Goal: Obtain resource: Download file/media

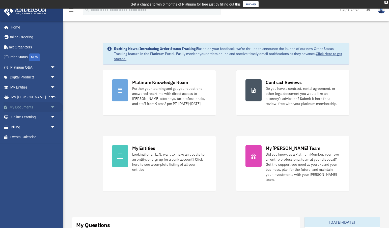
click at [52, 107] on span "arrow_drop_down" at bounding box center [55, 107] width 10 height 10
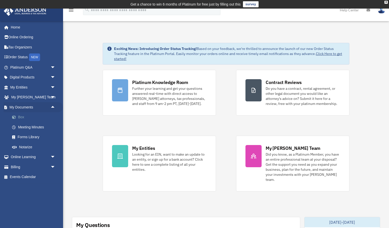
click at [26, 116] on link "Box" at bounding box center [35, 117] width 56 height 10
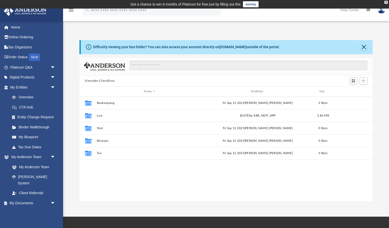
scroll to position [115, 294]
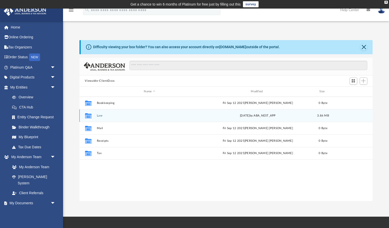
click at [100, 114] on button "Law" at bounding box center [150, 115] width 106 height 3
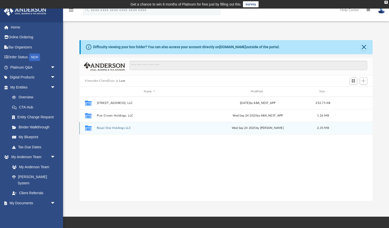
click at [105, 128] on button "Royal One Holdings LLC" at bounding box center [150, 128] width 106 height 3
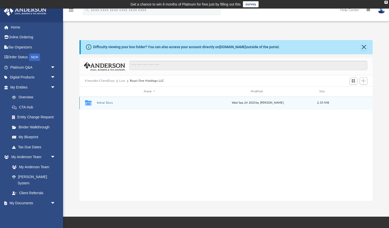
click at [108, 100] on div "Collaborated Folder Initial Docs Wed Sep 24 2025 by Heather Reynolds 2.35 MB" at bounding box center [227, 103] width 294 height 13
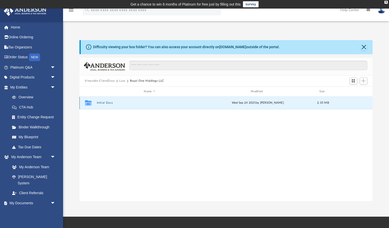
click at [108, 102] on button "Initial Docs" at bounding box center [150, 103] width 106 height 3
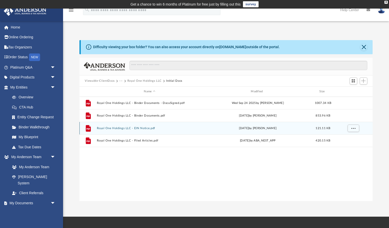
click at [144, 128] on button "Royal One Holdings LLC - EIN Notice.pdf" at bounding box center [150, 128] width 106 height 3
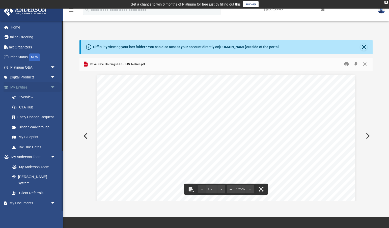
scroll to position [0, 0]
click at [367, 63] on button "Close" at bounding box center [365, 64] width 9 height 8
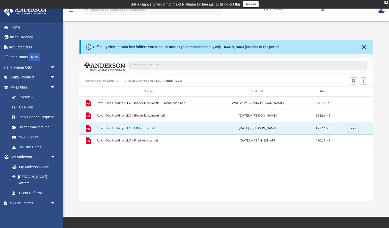
click at [151, 82] on button "Royal One Holdings LLC" at bounding box center [145, 81] width 34 height 5
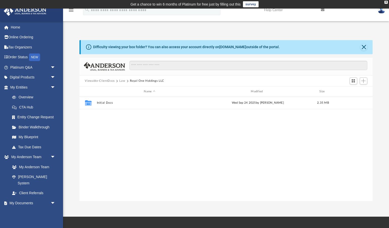
click at [122, 81] on button "Law" at bounding box center [122, 81] width 6 height 5
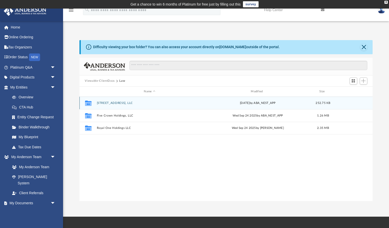
click at [114, 104] on button "[STREET_ADDRESS], LLC" at bounding box center [150, 103] width 106 height 3
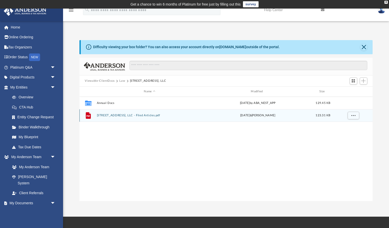
click at [120, 116] on button "1710 West 56th Street, LLC - Filed Articles.pdf" at bounding box center [150, 115] width 106 height 3
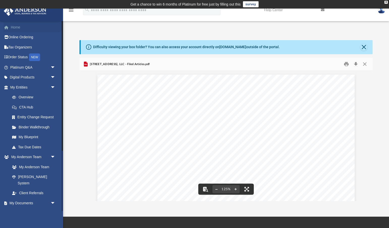
click at [17, 28] on link "Home" at bounding box center [34, 27] width 60 height 10
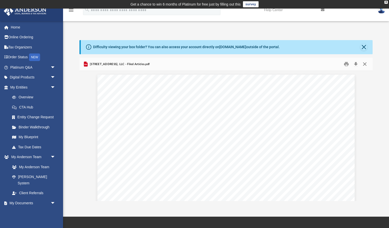
click at [366, 64] on button "Close" at bounding box center [365, 64] width 9 height 8
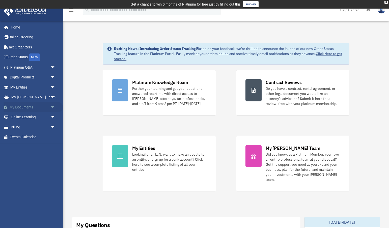
click at [46, 107] on link "My Documents arrow_drop_down" at bounding box center [34, 107] width 60 height 10
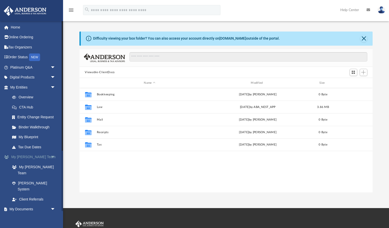
scroll to position [115, 294]
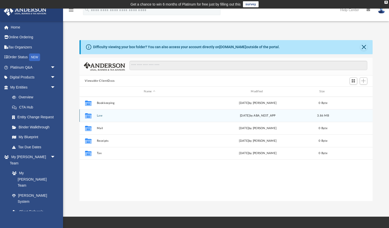
click at [103, 115] on button "Law" at bounding box center [150, 115] width 106 height 3
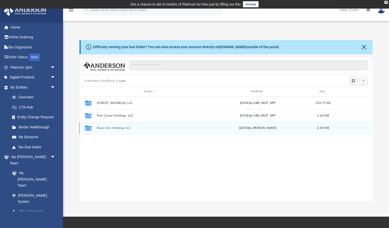
click at [113, 127] on button "Royal One Holdings LLC" at bounding box center [150, 128] width 106 height 3
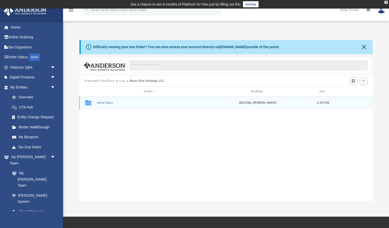
click at [106, 104] on button "Initial Docs" at bounding box center [150, 103] width 106 height 3
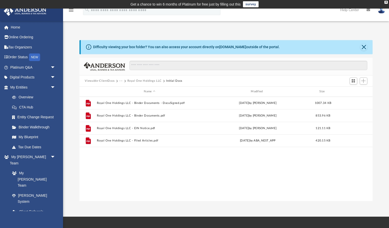
click at [248, 77] on div "Viewable-ClientDocs ··· Royal One Holdings LLC Initial Docs" at bounding box center [227, 80] width 294 height 11
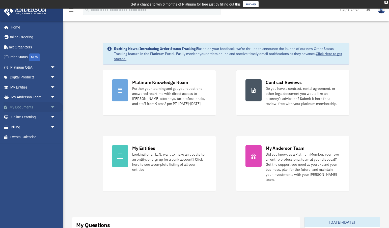
click at [50, 107] on span "arrow_drop_down" at bounding box center [55, 107] width 10 height 10
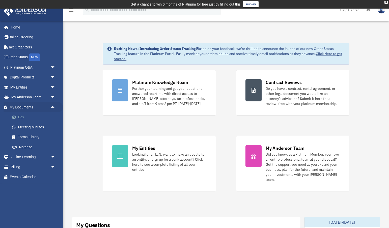
click at [22, 116] on link "Box" at bounding box center [35, 117] width 56 height 10
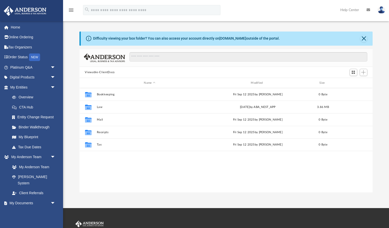
scroll to position [115, 294]
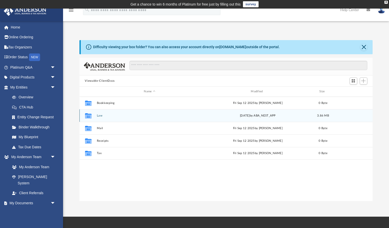
click at [99, 116] on button "Law" at bounding box center [150, 115] width 106 height 3
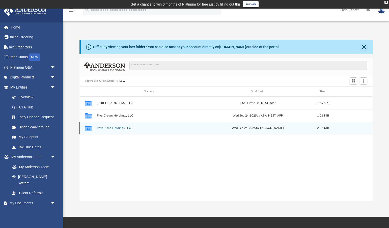
click at [116, 128] on button "Royal One Holdings LLC" at bounding box center [150, 128] width 106 height 3
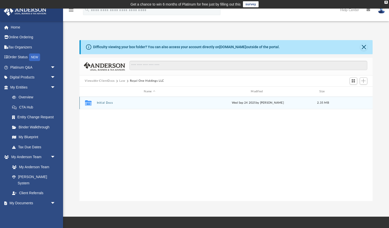
click at [109, 103] on button "Initial Docs" at bounding box center [150, 103] width 106 height 3
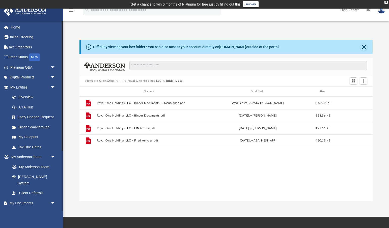
click at [23, 208] on link "Box" at bounding box center [35, 213] width 56 height 10
click at [120, 82] on button "···" at bounding box center [120, 81] width 3 height 5
click at [125, 88] on li "Law" at bounding box center [125, 89] width 6 height 5
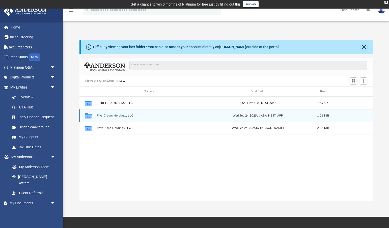
click at [115, 117] on div "Collaborated Folder Five Crown Holdings, LLC [DATE] by ABA_NEST_APP 1.26 MB" at bounding box center [227, 115] width 294 height 13
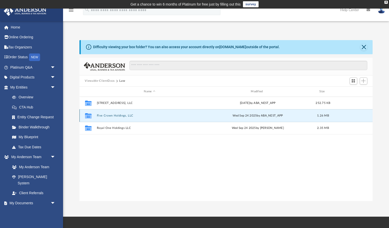
click at [115, 115] on button "Five Crown Holdings, LLC" at bounding box center [150, 115] width 106 height 3
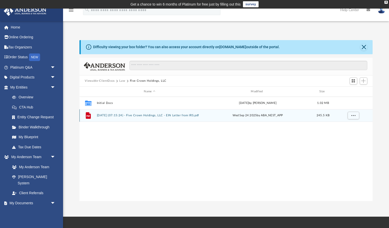
click at [117, 116] on button "[DATE] (07:15:24) - Five Crown Holdings, LLC - EIN Letter from IRS.pdf" at bounding box center [150, 115] width 106 height 3
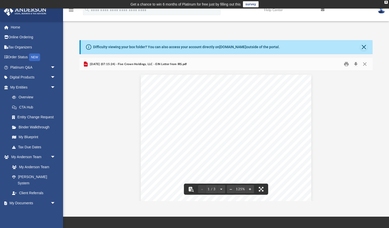
scroll to position [0, 0]
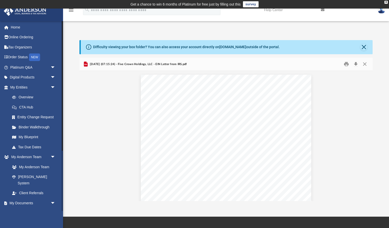
click at [22, 208] on link "Box" at bounding box center [35, 213] width 56 height 10
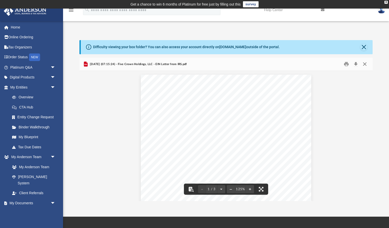
click at [365, 64] on button "Close" at bounding box center [365, 64] width 9 height 8
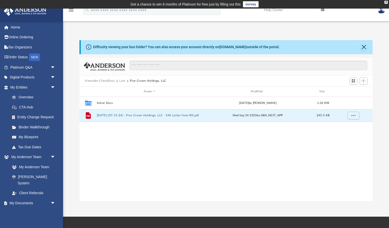
click at [123, 82] on button "Law" at bounding box center [122, 81] width 6 height 5
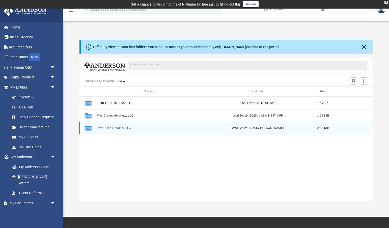
click at [114, 129] on button "Royal One Holdings LLC" at bounding box center [150, 128] width 106 height 3
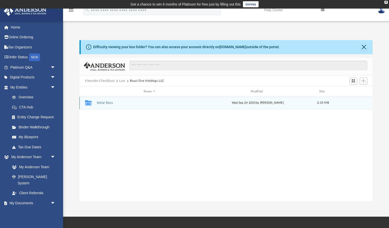
click at [103, 103] on button "Initial Docs" at bounding box center [150, 103] width 106 height 3
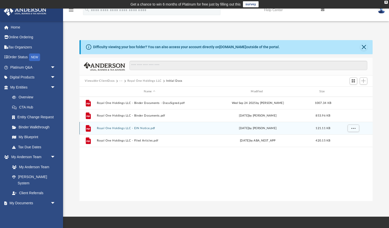
click at [147, 128] on button "Royal One Holdings LLC - EIN Notice.pdf" at bounding box center [150, 128] width 106 height 3
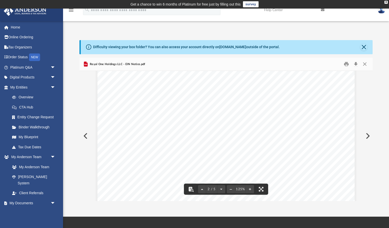
scroll to position [463, 0]
click at [21, 208] on link "Box" at bounding box center [35, 213] width 56 height 10
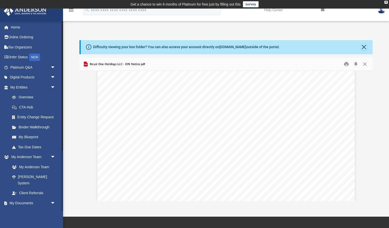
click at [21, 208] on link "Box" at bounding box center [35, 213] width 56 height 10
click at [20, 208] on link "Box" at bounding box center [35, 213] width 56 height 10
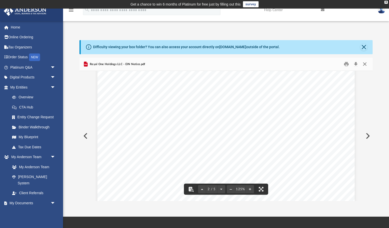
click at [365, 64] on button "Close" at bounding box center [365, 64] width 9 height 8
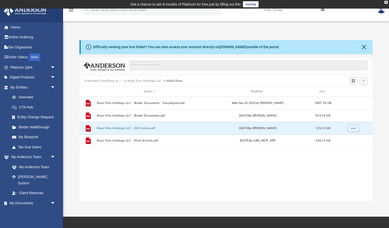
click at [121, 81] on button "···" at bounding box center [120, 81] width 3 height 5
click at [125, 90] on li "Law" at bounding box center [125, 89] width 6 height 5
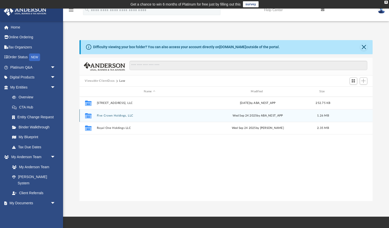
click at [116, 116] on button "Five Crown Holdings, LLC" at bounding box center [150, 115] width 106 height 3
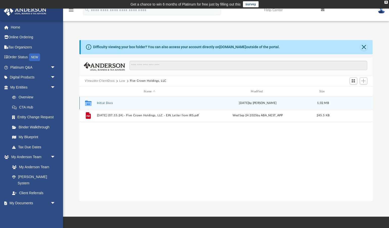
click at [108, 105] on div "Collaborated Folder Initial Docs [DATE] by [PERSON_NAME] 1.02 MB" at bounding box center [227, 103] width 294 height 13
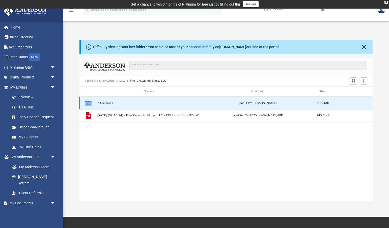
click at [107, 102] on button "Initial Docs" at bounding box center [150, 103] width 106 height 3
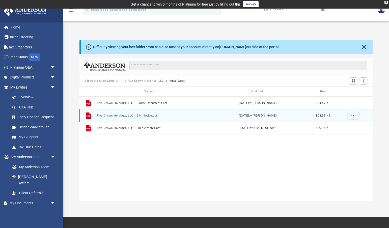
click at [141, 115] on button "Five Crown Holdings, LLC - EIN Notice.pdf" at bounding box center [150, 115] width 106 height 3
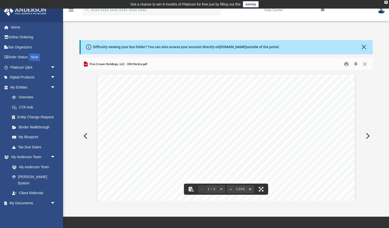
scroll to position [0, 0]
click at [85, 133] on button "Preview" at bounding box center [85, 136] width 11 height 14
click at [366, 63] on button "Close" at bounding box center [365, 64] width 9 height 8
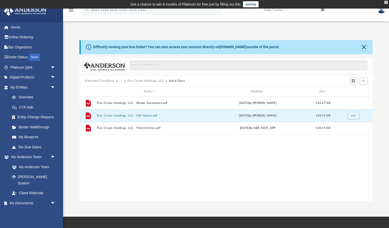
click at [121, 80] on button "···" at bounding box center [120, 81] width 3 height 5
click at [124, 90] on li "Law" at bounding box center [125, 89] width 6 height 5
